Goal: Check status: Check status

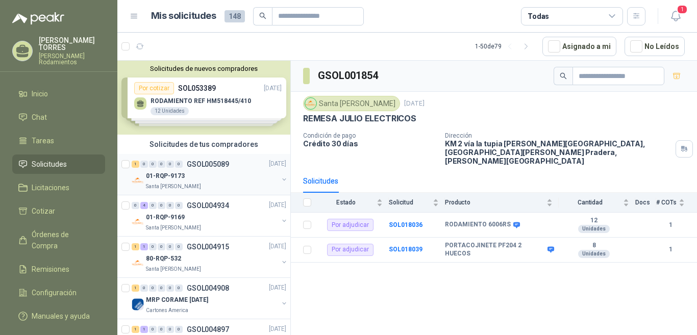
click at [226, 164] on p "GSOL005089" at bounding box center [208, 164] width 42 height 7
